Goal: Task Accomplishment & Management: Use online tool/utility

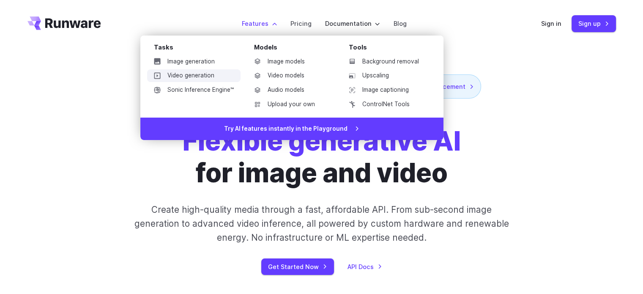
click at [219, 77] on link "Video generation" at bounding box center [193, 75] width 93 height 13
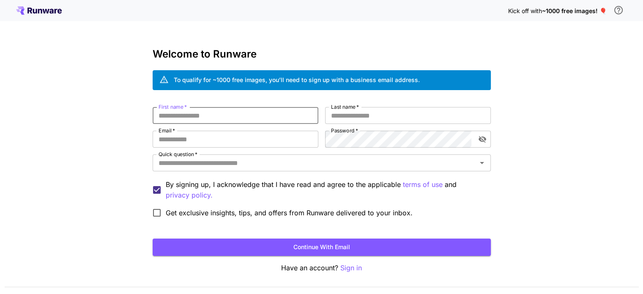
click at [240, 115] on input "First name   *" at bounding box center [236, 115] width 166 height 17
click at [244, 120] on input "First name   *" at bounding box center [236, 115] width 166 height 17
type input "*******"
type input "********"
paste input "**********"
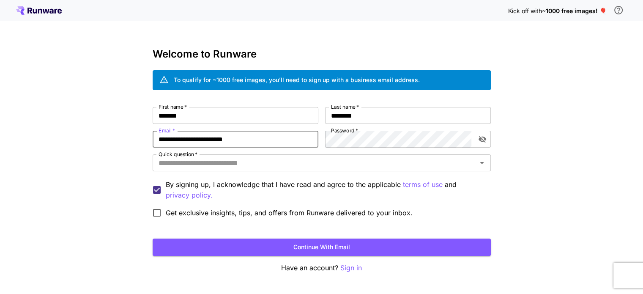
click at [269, 145] on input "**********" at bounding box center [236, 139] width 166 height 17
paste input "email"
type input "**********"
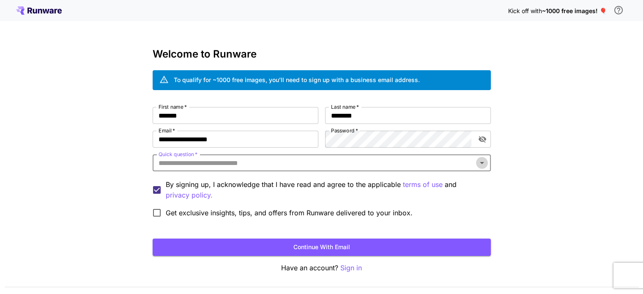
click at [486, 160] on icon "Open" at bounding box center [482, 163] width 10 height 10
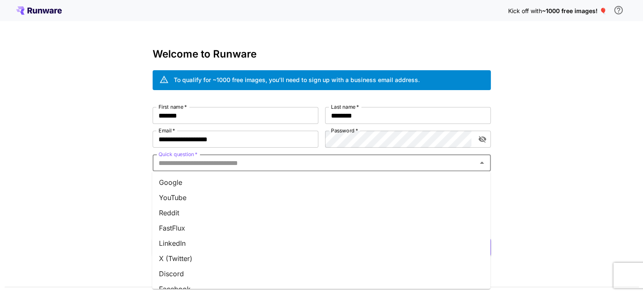
click at [325, 183] on li "Google" at bounding box center [321, 182] width 338 height 15
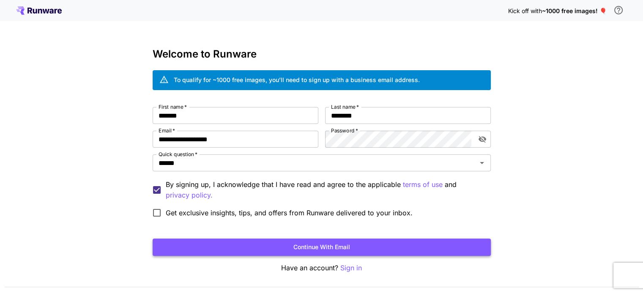
click at [238, 246] on button "Continue with email" at bounding box center [322, 246] width 338 height 17
click at [314, 246] on button "Continue with email" at bounding box center [322, 246] width 338 height 17
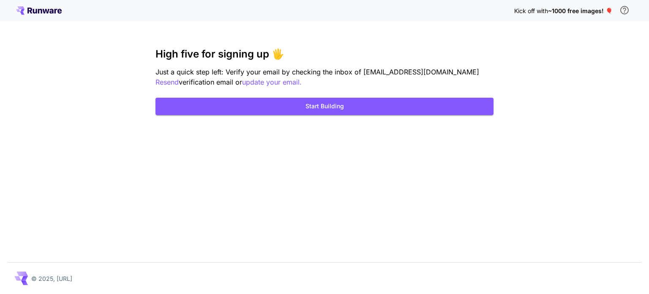
click at [367, 116] on div "Kick off with ~1000 free images! 🎈 High five for signing up 🖐️ Just a quick ste…" at bounding box center [324, 147] width 649 height 294
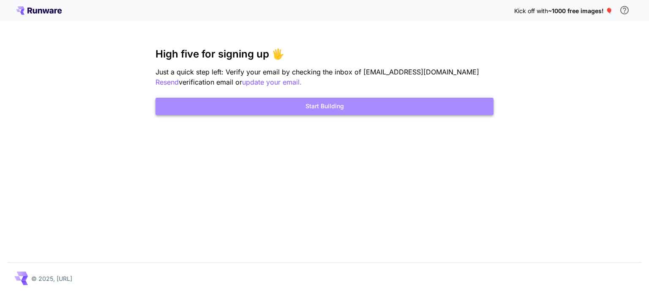
click at [352, 102] on button "Start Building" at bounding box center [325, 106] width 338 height 17
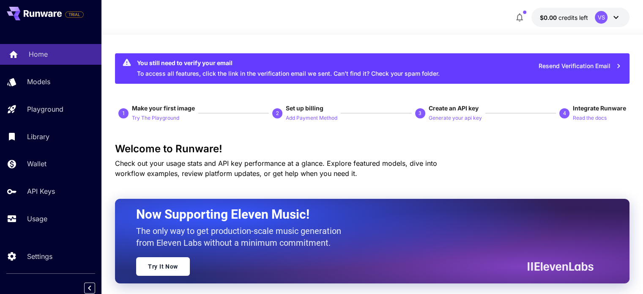
click at [37, 55] on p "Home" at bounding box center [38, 54] width 19 height 10
click at [517, 14] on icon "button" at bounding box center [519, 17] width 10 height 10
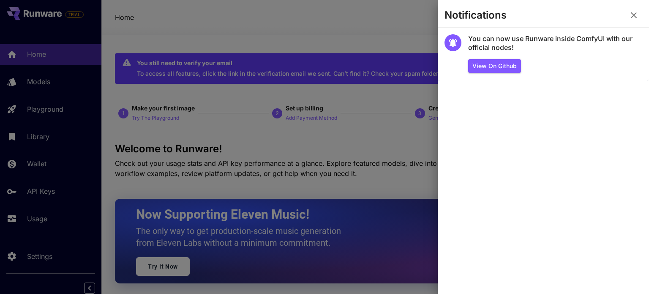
click at [385, 38] on div at bounding box center [324, 147] width 649 height 294
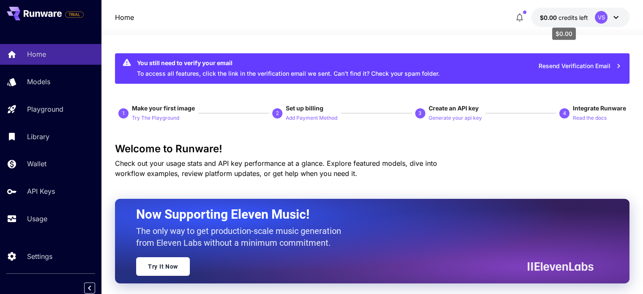
click at [563, 14] on span "credits left" at bounding box center [573, 17] width 30 height 7
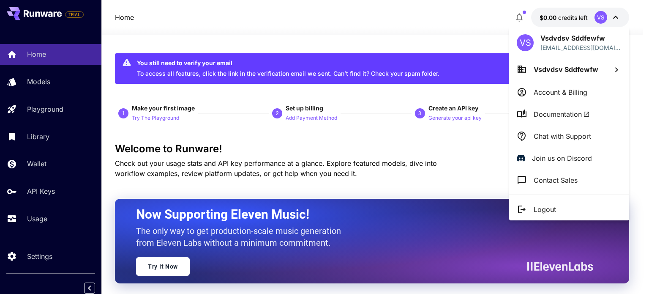
click at [470, 35] on div at bounding box center [324, 147] width 649 height 294
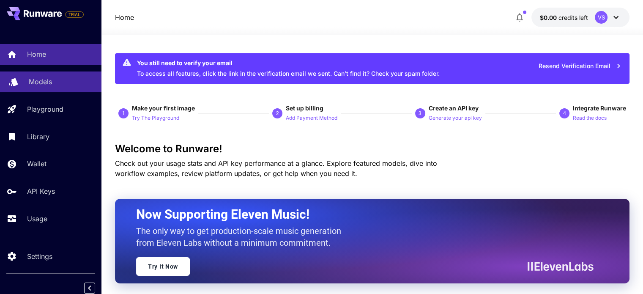
click at [39, 80] on p "Models" at bounding box center [40, 81] width 23 height 10
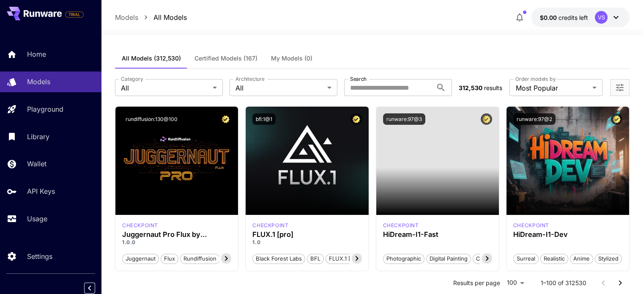
click at [304, 33] on div at bounding box center [371, 30] width 541 height 10
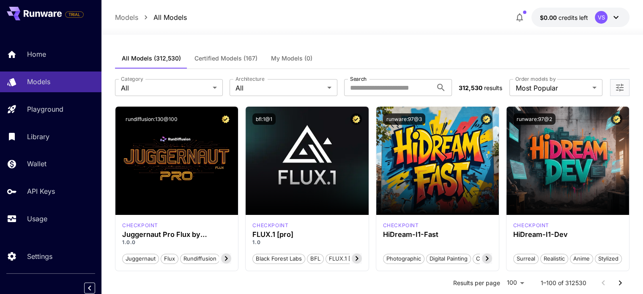
click at [127, 15] on p "Models" at bounding box center [126, 17] width 23 height 10
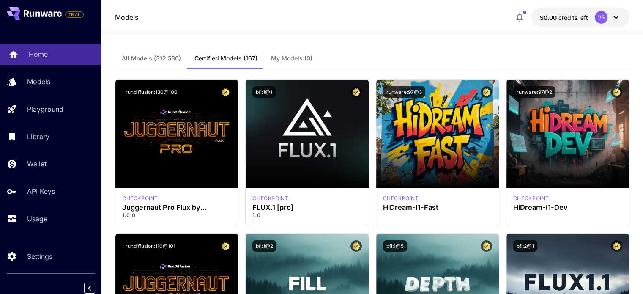
click at [49, 61] on link "Home" at bounding box center [50, 54] width 101 height 21
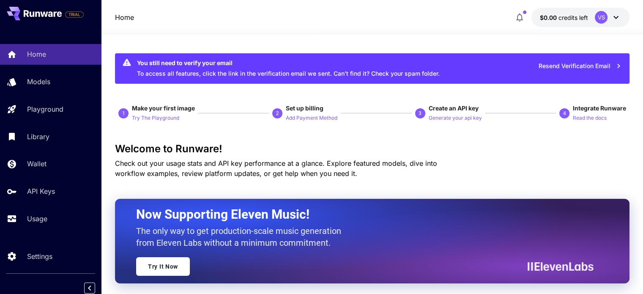
click at [33, 12] on icon at bounding box center [32, 13] width 5 height 5
click at [166, 118] on p "Try The Playground" at bounding box center [155, 118] width 47 height 8
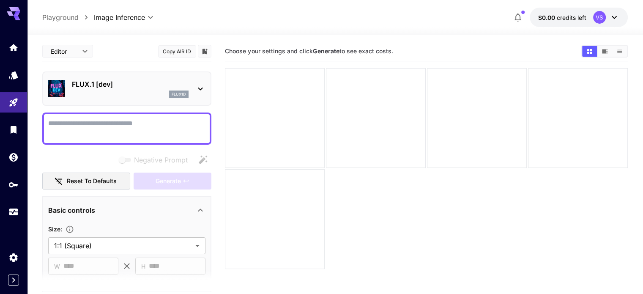
click at [63, 89] on img at bounding box center [56, 88] width 17 height 17
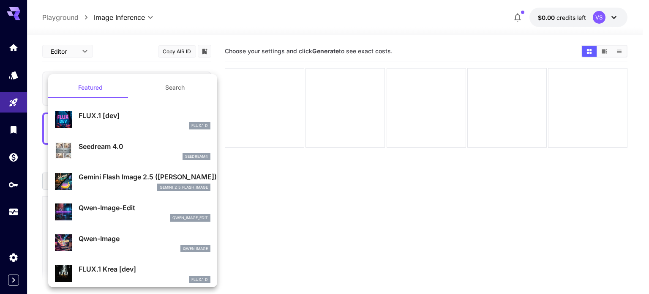
click at [245, 125] on div at bounding box center [324, 147] width 649 height 294
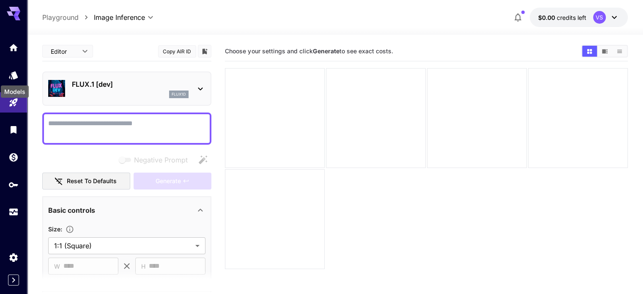
click at [14, 80] on div "Models" at bounding box center [15, 88] width 30 height 19
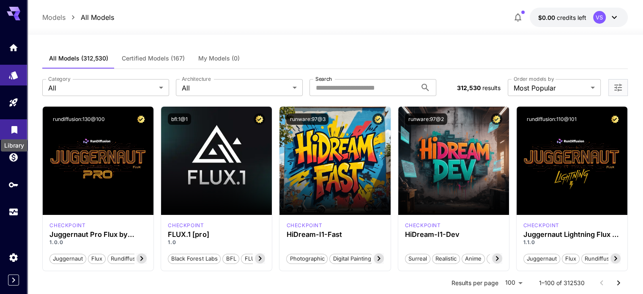
click at [14, 130] on icon "Library" at bounding box center [14, 127] width 6 height 8
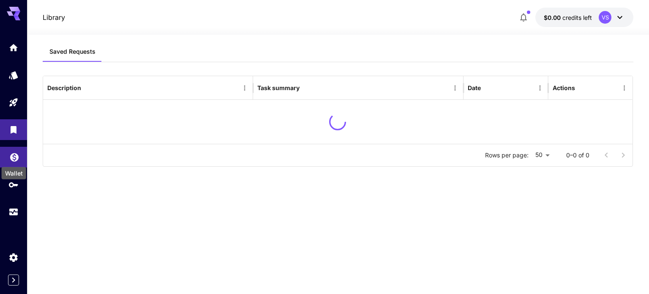
click at [13, 151] on icon "Wallet" at bounding box center [14, 155] width 10 height 10
